Goal: Obtain resource: Download file/media

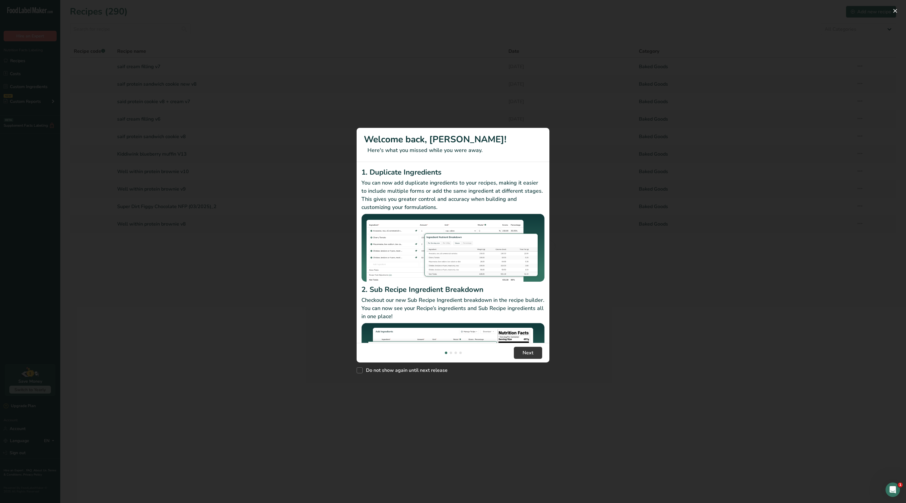
click at [892, 6] on div "New Features" at bounding box center [453, 251] width 906 height 503
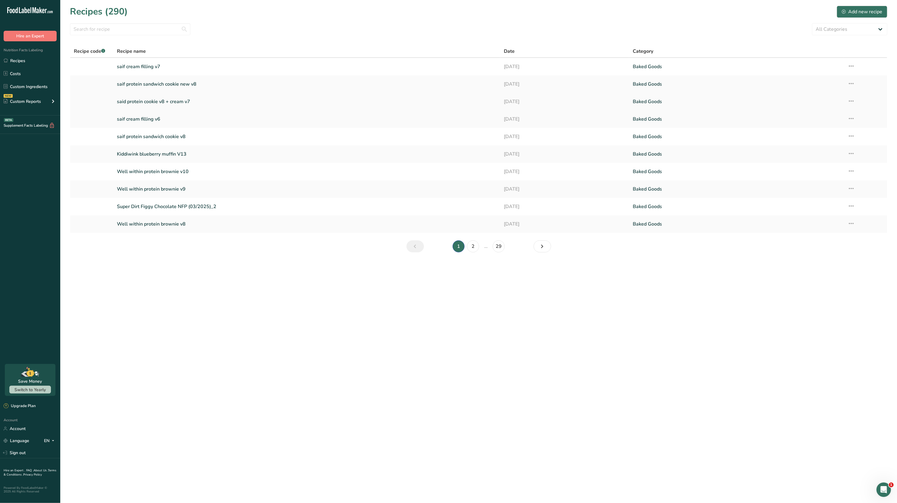
click at [177, 99] on link "said protein cookie v8 + cream v7" at bounding box center [307, 101] width 380 height 13
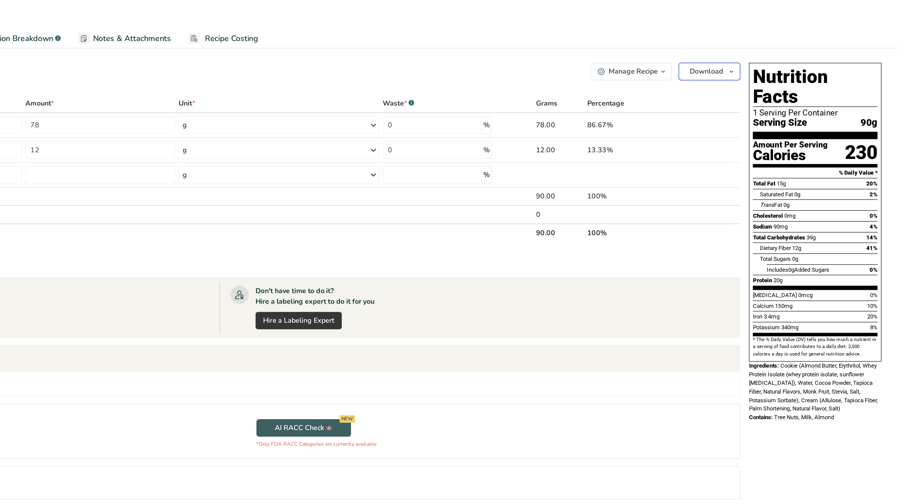
click at [785, 46] on button "Download" at bounding box center [766, 49] width 42 height 12
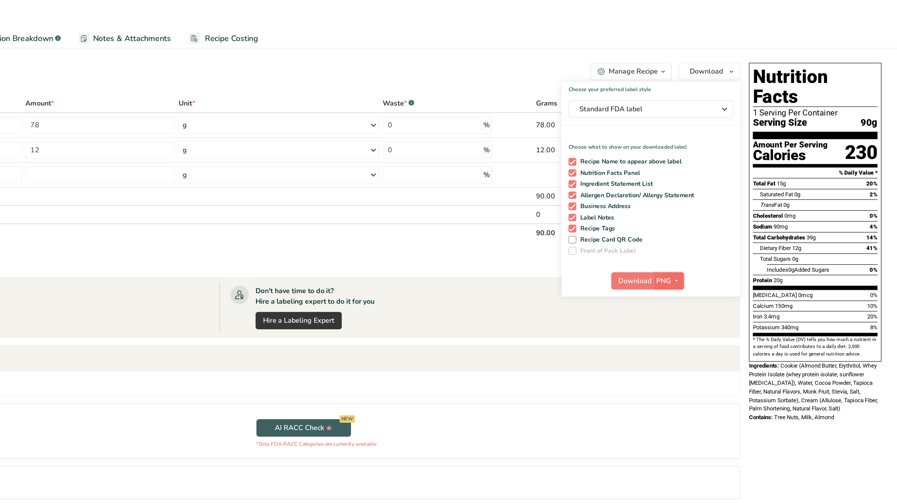
click at [737, 190] on span "PNG" at bounding box center [735, 193] width 10 height 7
click at [735, 236] on link "PDF" at bounding box center [738, 236] width 19 height 10
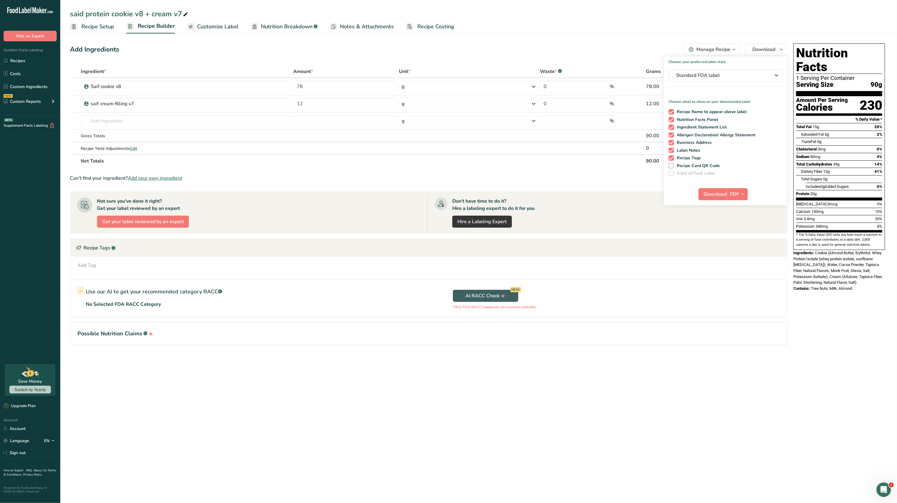
click at [824, 259] on span "Cookie (Almond Butter, Erythritol, Whey Protein Isolate (whey protein isolate, …" at bounding box center [837, 267] width 89 height 34
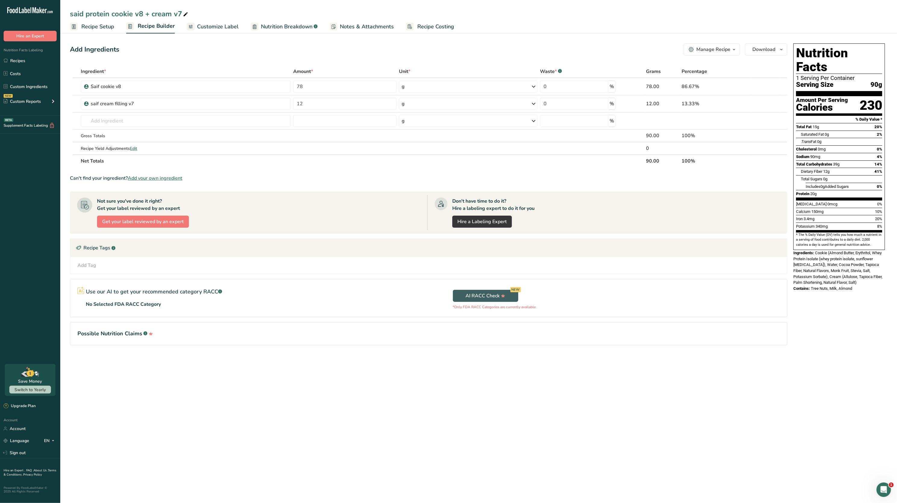
click at [87, 18] on div "said protein cookie v8 + cream v7" at bounding box center [129, 13] width 119 height 11
click at [83, 17] on input "said protein cookie v8 + cream v7" at bounding box center [479, 13] width 818 height 11
type input "saif protein cookie v8 + cream v7"
click at [845, 160] on div "Total Carbohydrates 39g 14%" at bounding box center [839, 164] width 86 height 8
click at [775, 50] on span "Download" at bounding box center [763, 49] width 23 height 7
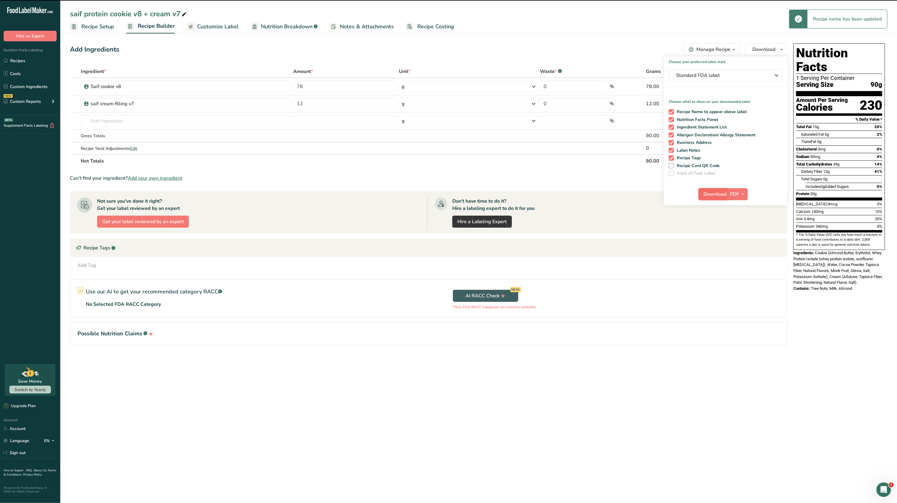
click at [713, 191] on span "Download" at bounding box center [715, 193] width 23 height 7
